Goal: Task Accomplishment & Management: Manage account settings

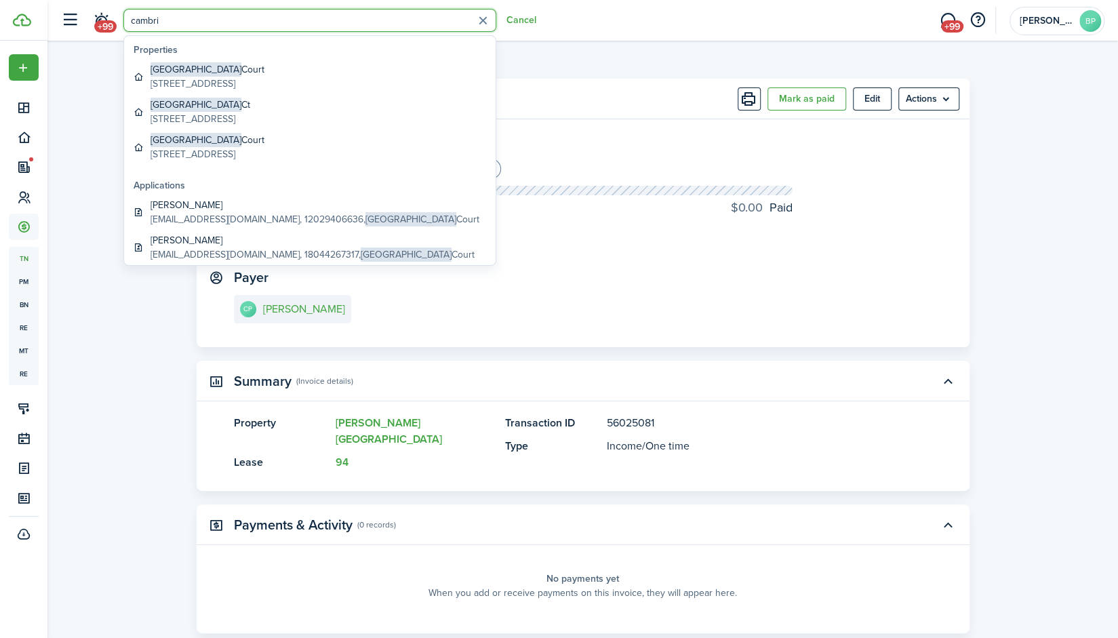
type input "cambri"
drag, startPoint x: 1042, startPoint y: 202, endPoint x: 441, endPoint y: 2, distance: 633.1
click at [1042, 202] on transaction-view "Transaction Mark as paid Edit Actions Due on [DATE] Deposit for $1,450.00 USD O…" at bounding box center [582, 397] width 1071 height 650
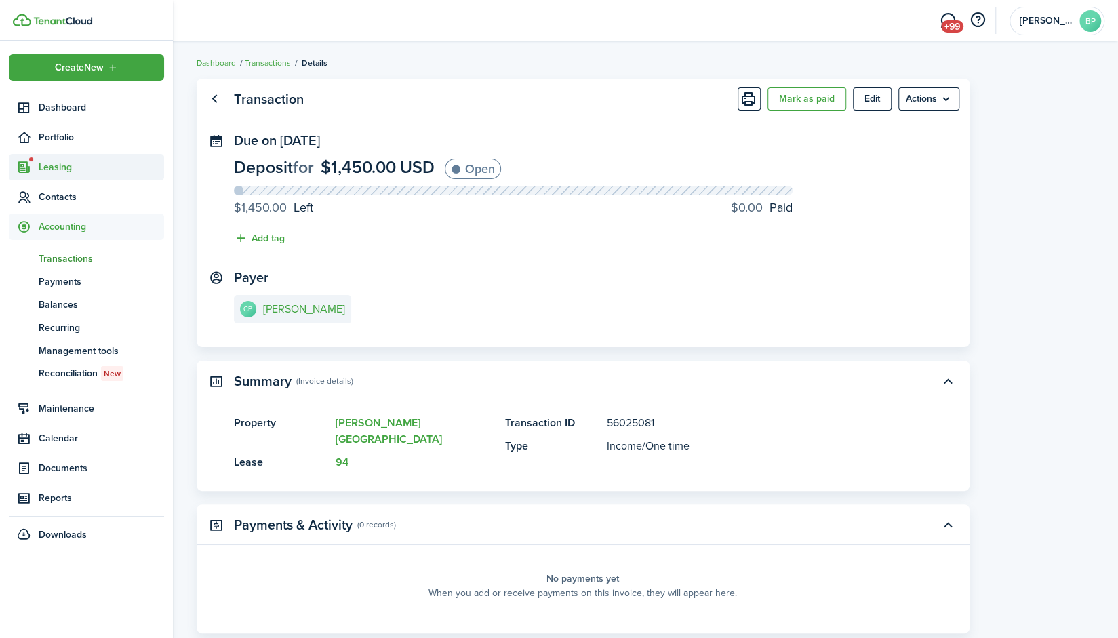
click at [61, 166] on span "Leasing" at bounding box center [101, 167] width 125 height 14
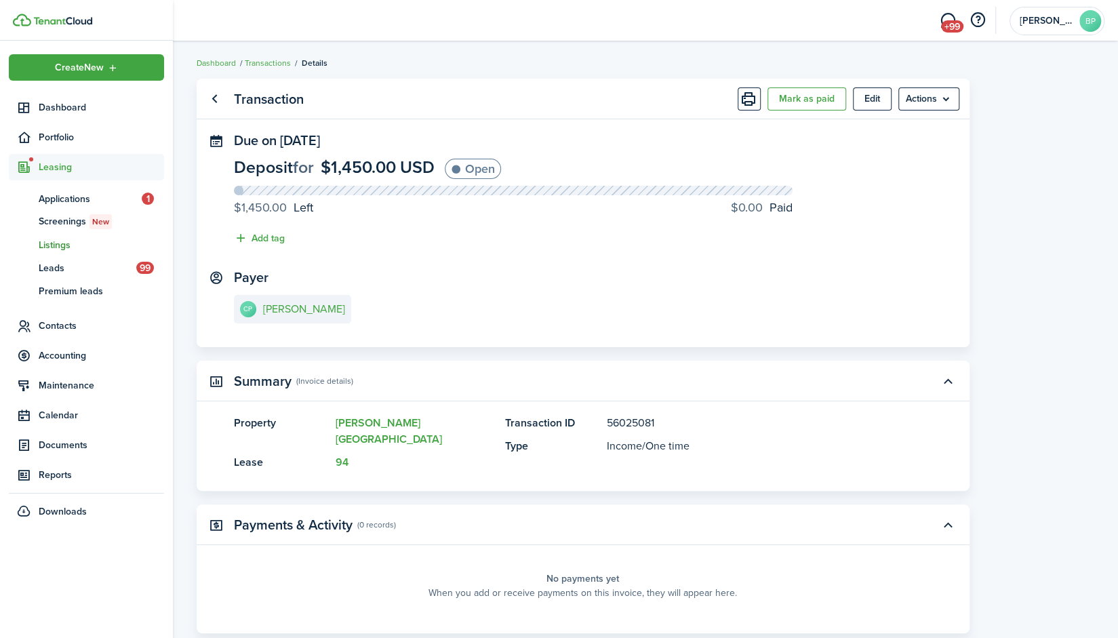
click at [65, 240] on span "Listings" at bounding box center [101, 245] width 125 height 14
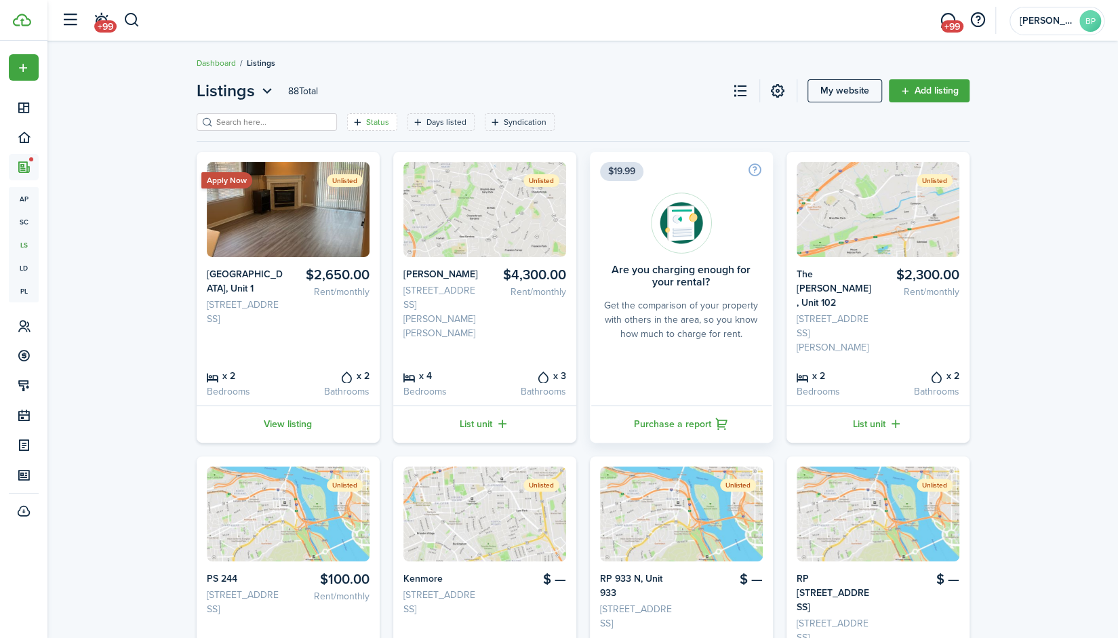
click at [352, 117] on icon "Open filter" at bounding box center [358, 122] width 12 height 11
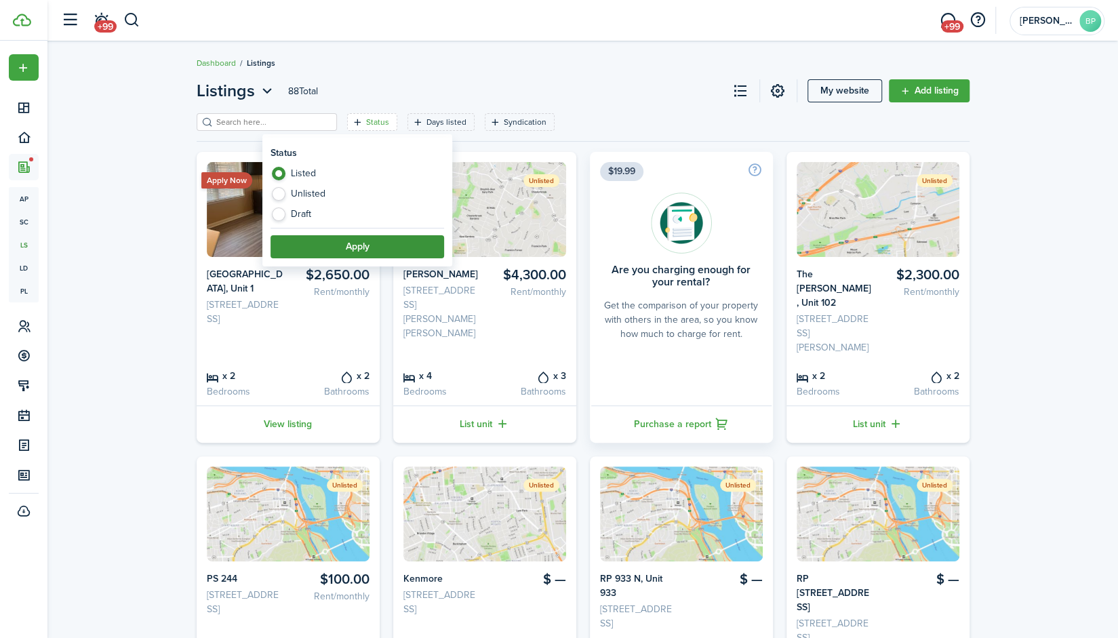
click at [312, 239] on button "Apply" at bounding box center [358, 246] width 174 height 23
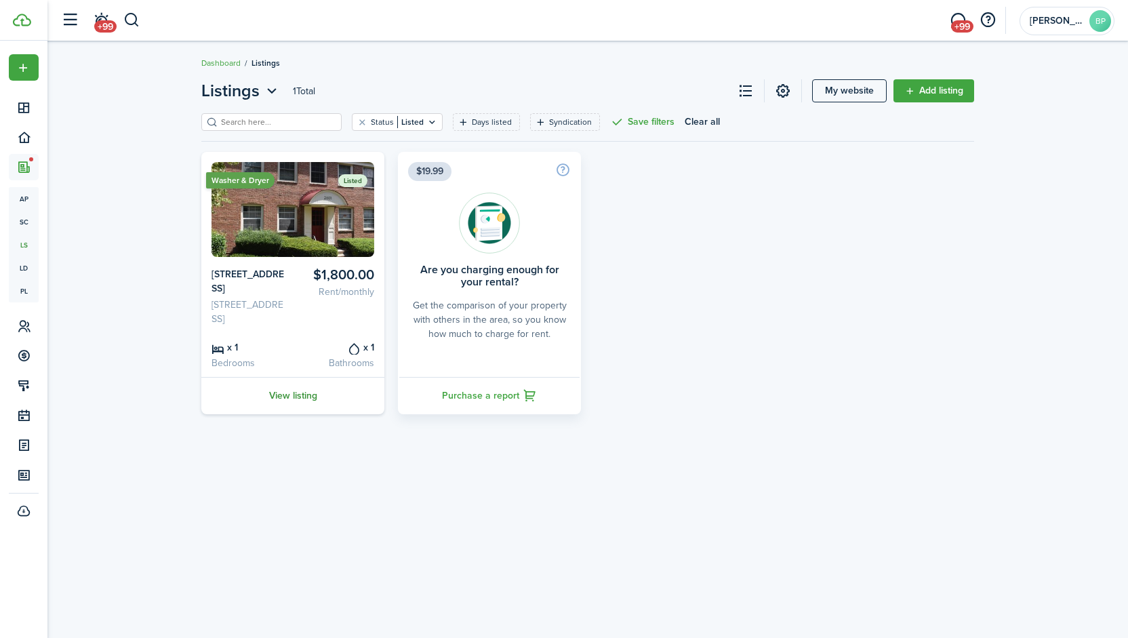
click at [295, 409] on link "View listing" at bounding box center [292, 395] width 183 height 37
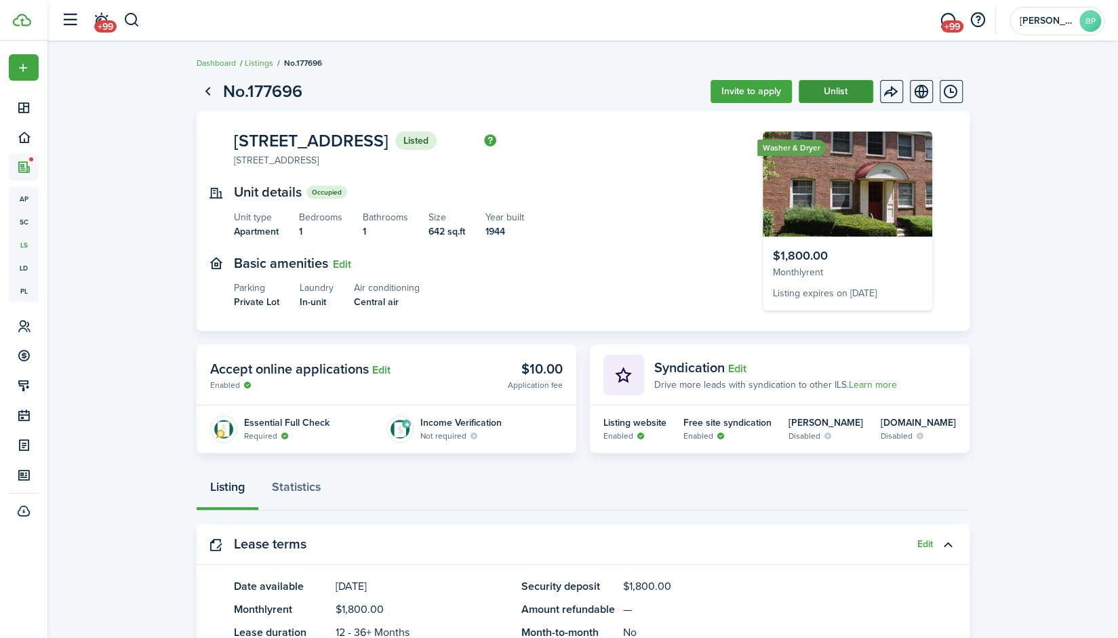
click at [831, 94] on button "Unlist" at bounding box center [836, 91] width 75 height 23
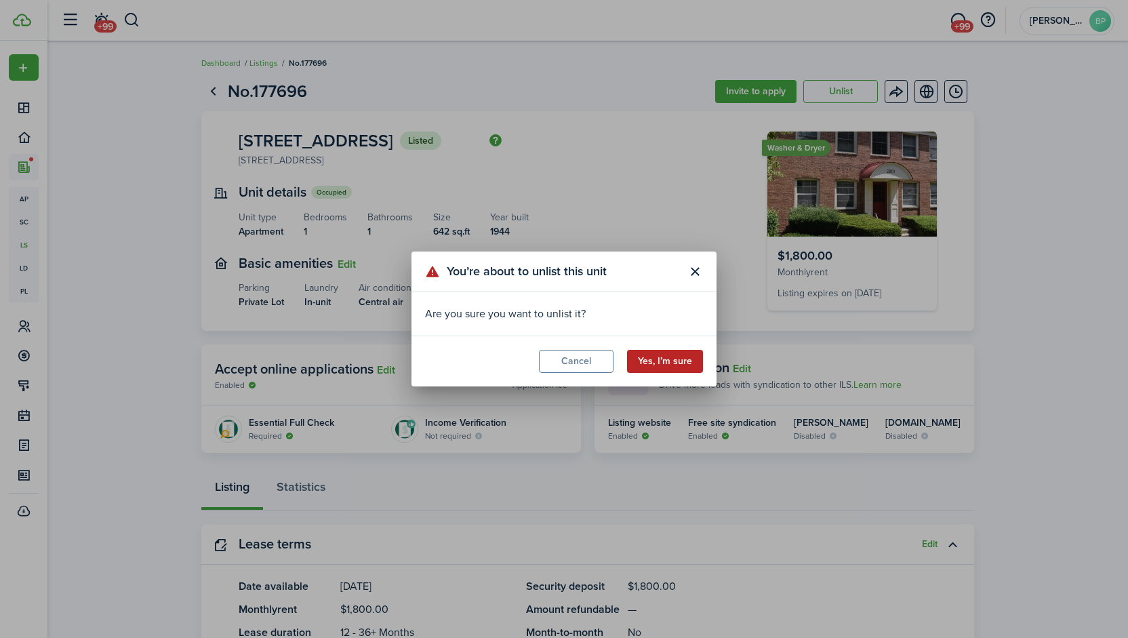
click at [674, 361] on button "Yes, I’m sure" at bounding box center [665, 361] width 76 height 23
